Goal: Navigation & Orientation: Find specific page/section

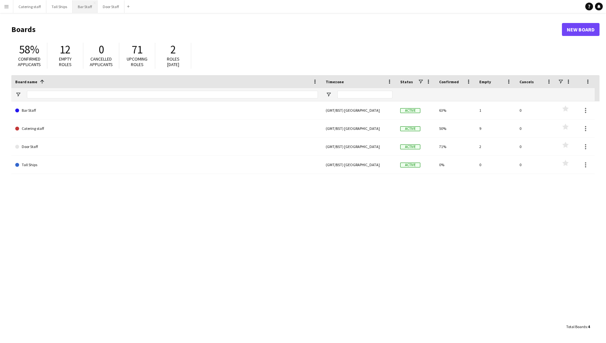
click at [84, 10] on button "Bar Staff Close" at bounding box center [85, 6] width 25 height 13
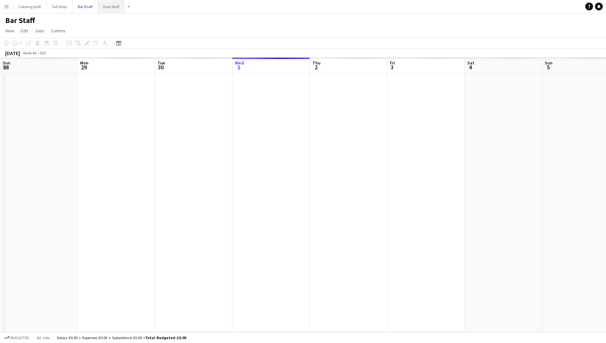
scroll to position [0, 155]
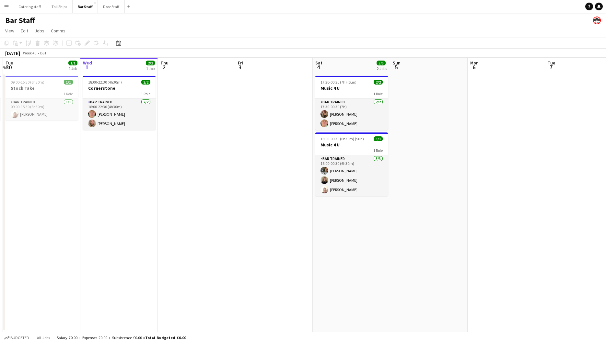
drag, startPoint x: 208, startPoint y: 241, endPoint x: 225, endPoint y: 233, distance: 18.9
click at [217, 236] on app-calendar-viewport "Sun 28 Mon 29 1/1 1 Job Tue 30 1/1 1 Job Wed 1 2/2 1 Job Thu 2 Fri 3 Sat 4 5/5 …" at bounding box center [303, 195] width 606 height 275
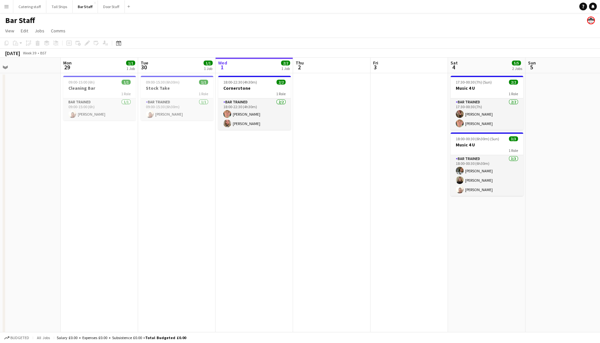
drag, startPoint x: 307, startPoint y: 242, endPoint x: 430, endPoint y: 257, distance: 124.2
click at [430, 257] on app-calendar-viewport "Fri 26 Sat 27 18/20 4 Jobs Sun 28 Mon 29 1/1 1 Job Tue 30 1/1 1 Job Wed 1 2/2 1…" at bounding box center [300, 210] width 600 height 305
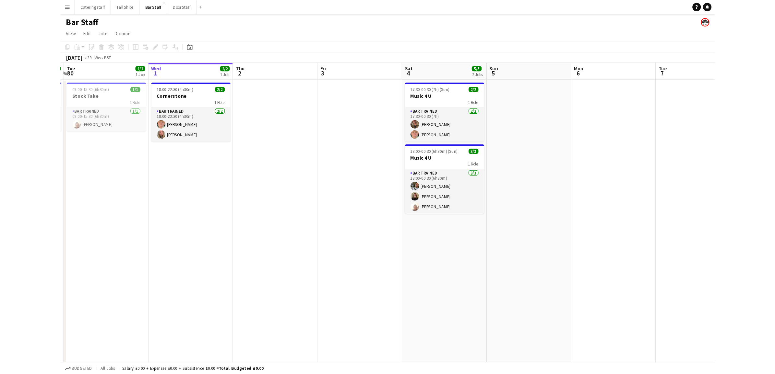
scroll to position [0, 245]
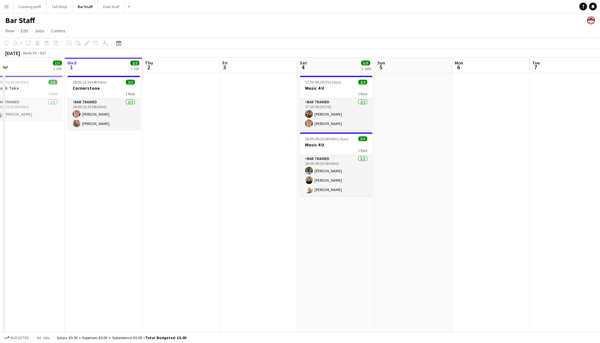
drag, startPoint x: 335, startPoint y: 165, endPoint x: 186, endPoint y: 148, distance: 150.7
click at [186, 148] on app-calendar-viewport "Sat 27 18/20 4 Jobs Sun 28 Mon 29 1/1 1 Job Tue 30 1/1 1 Job Wed 1 2/2 1 Job Th…" at bounding box center [300, 210] width 600 height 305
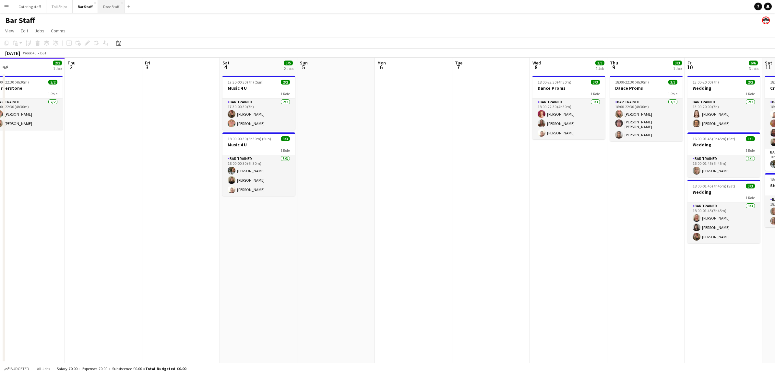
click at [105, 9] on button "Door Staff Close" at bounding box center [111, 6] width 27 height 13
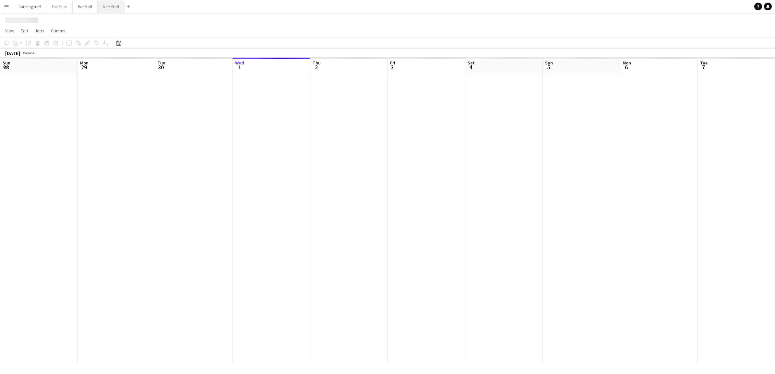
scroll to position [0, 155]
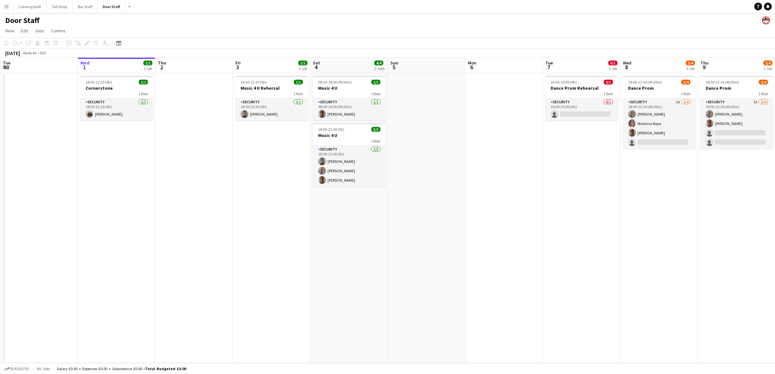
click at [208, 93] on app-date-cell at bounding box center [193, 218] width 77 height 290
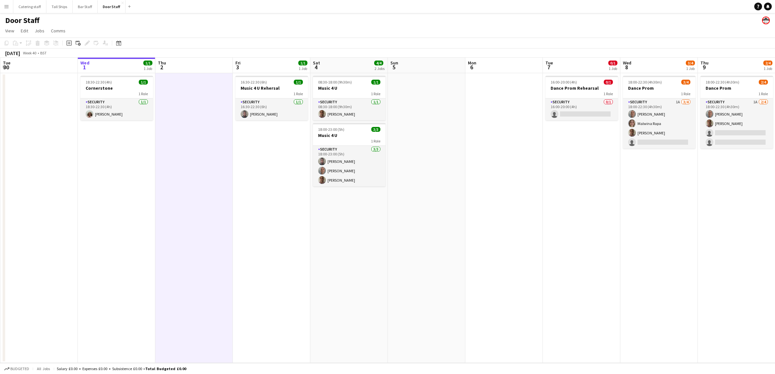
click at [284, 154] on app-date-cell "16:30-22:30 (6h) 1/1 Music 4 U Rehersal 1 Role Security [DATE] 16:30-22:30 (6h)…" at bounding box center [271, 218] width 77 height 290
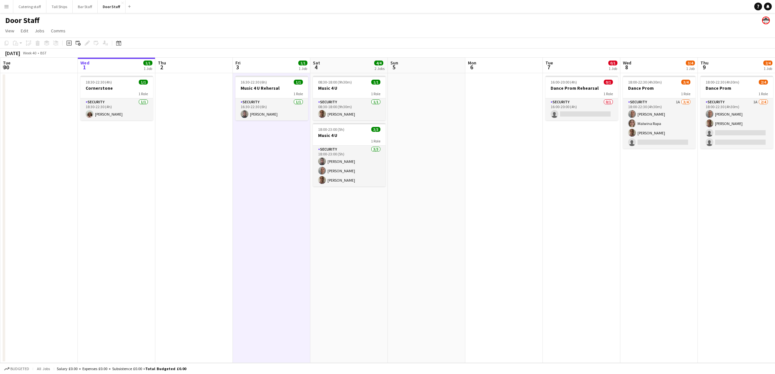
click at [430, 156] on app-date-cell at bounding box center [426, 218] width 77 height 290
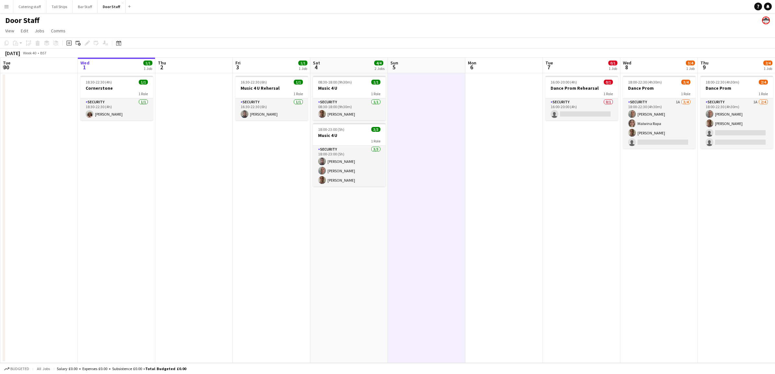
click at [499, 138] on app-date-cell at bounding box center [503, 218] width 77 height 290
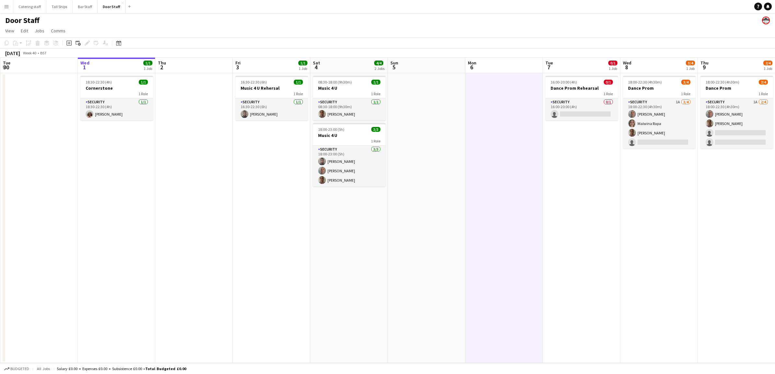
click at [557, 155] on app-date-cell "16:00-20:00 (4h) 0/1 Dance Prom Rehearsal 1 Role Security 0/1 16:00-20:00 (4h) …" at bounding box center [581, 218] width 77 height 290
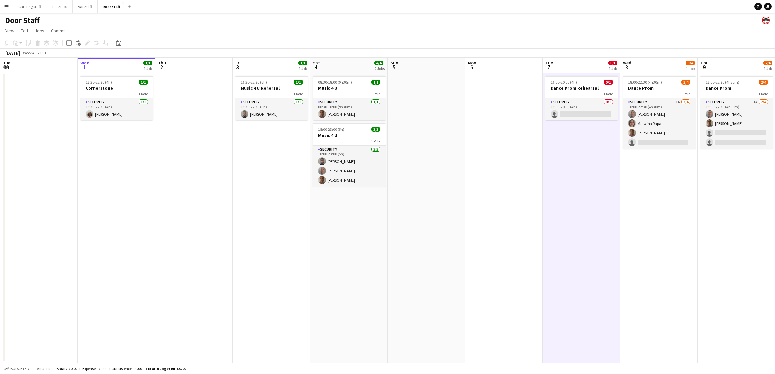
click at [263, 129] on app-date-cell "16:30-22:30 (6h) 1/1 Music 4 U Rehersal 1 Role Security [DATE] 16:30-22:30 (6h)…" at bounding box center [271, 218] width 77 height 290
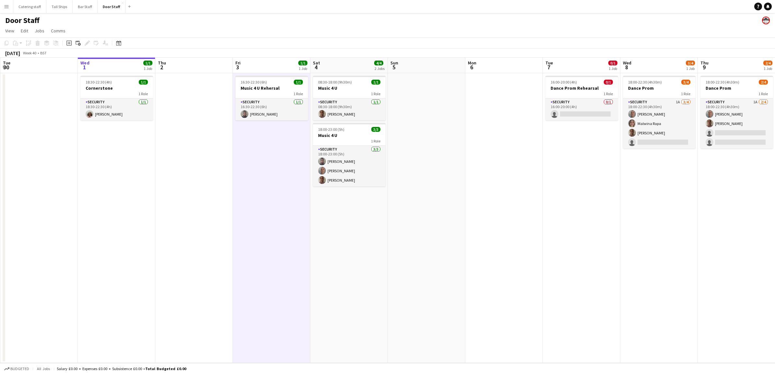
click at [174, 138] on app-date-cell at bounding box center [193, 218] width 77 height 290
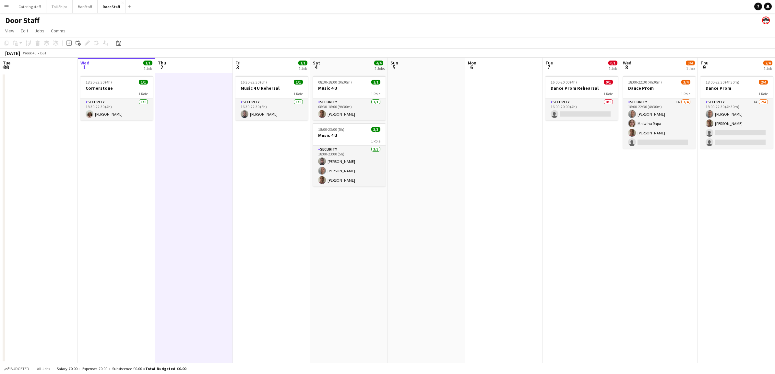
click at [115, 166] on app-date-cell "18:30-22:30 (4h) 1/1 Cornerstone 1 Role Security [DATE] 18:30-22:30 (4h) [PERSO…" at bounding box center [116, 218] width 77 height 290
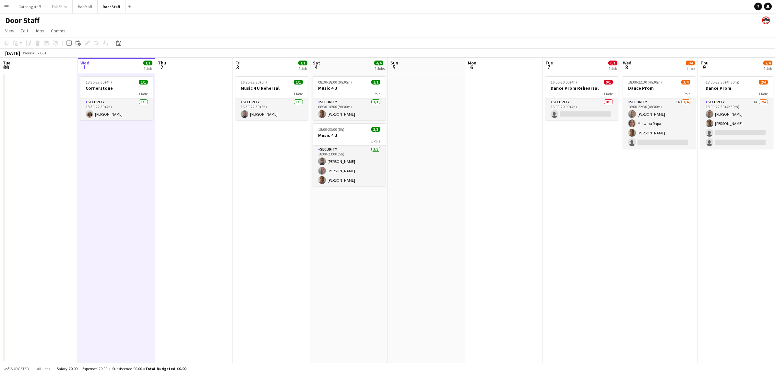
click at [271, 167] on app-date-cell "16:30-22:30 (6h) 1/1 Music 4 U Rehersal 1 Role Security [DATE] 16:30-22:30 (6h)…" at bounding box center [271, 218] width 77 height 290
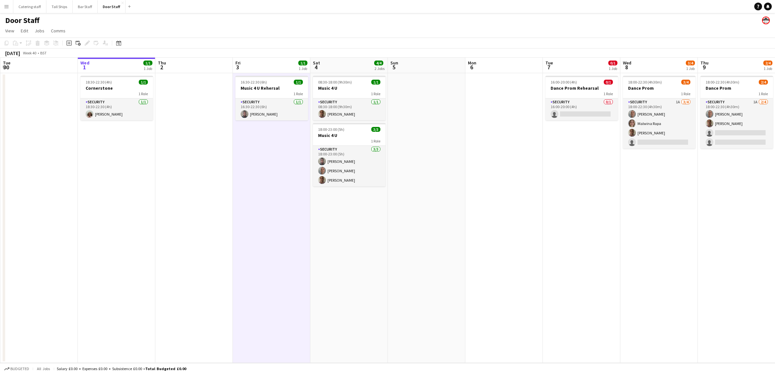
click at [364, 229] on app-date-cell "08:30-18:00 (9h30m) 1/1 Music 4 U 1 Role Security [DATE] 08:30-18:00 (9h30m) [P…" at bounding box center [348, 218] width 77 height 290
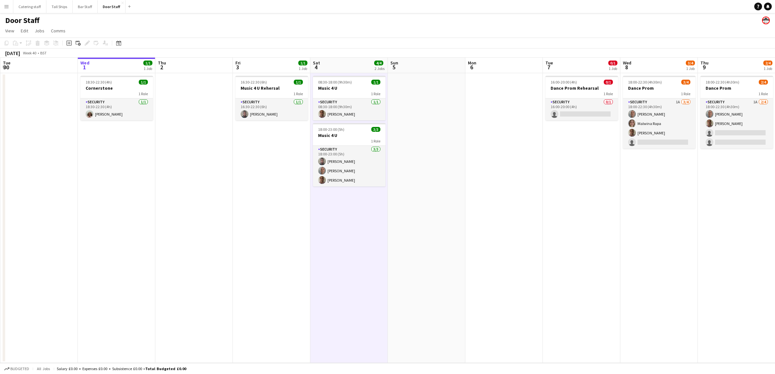
click at [435, 203] on app-date-cell at bounding box center [426, 218] width 77 height 290
